Goal: Check status

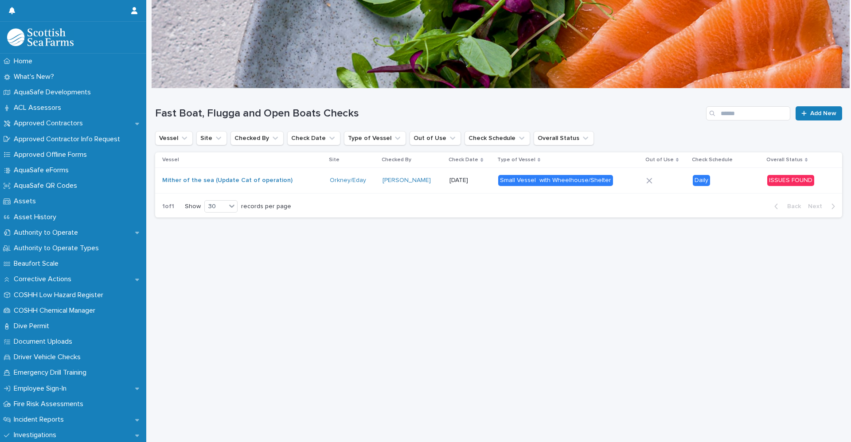
scroll to position [696, 0]
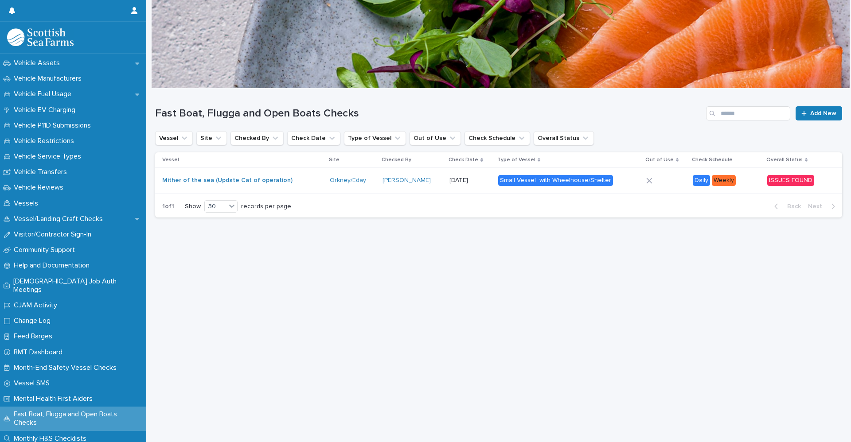
scroll to position [696, 0]
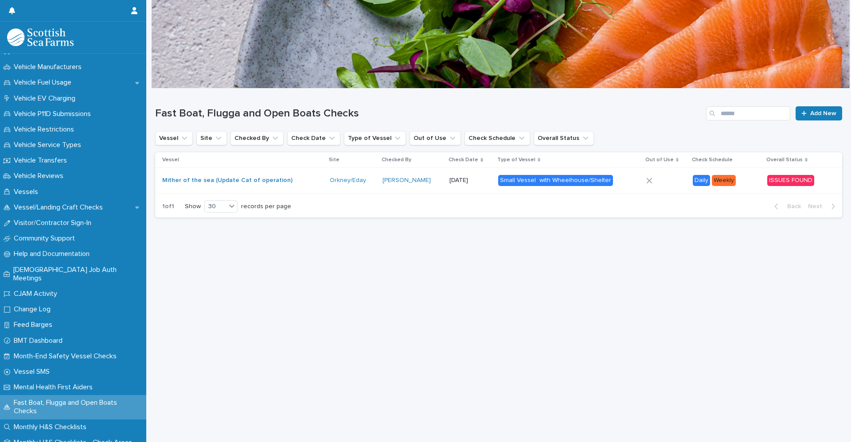
click at [450, 183] on p "[DATE]" at bounding box center [470, 181] width 42 height 8
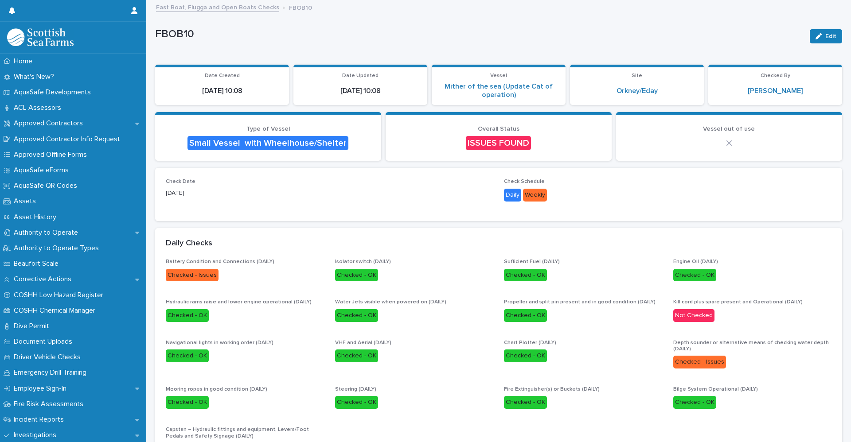
click at [225, 10] on link "Fast Boat, Flugga and Open Boats Checks" at bounding box center [217, 7] width 123 height 10
